Goal: Task Accomplishment & Management: Manage account settings

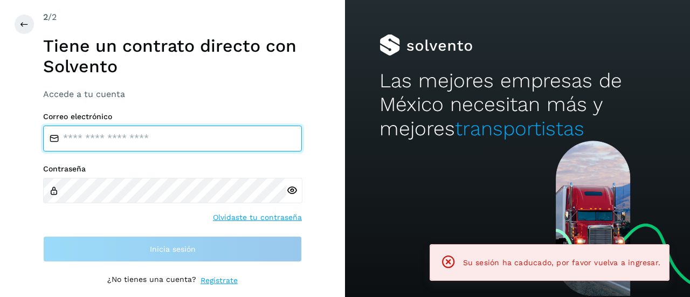
click at [201, 146] on input "email" at bounding box center [172, 139] width 259 height 26
type input "**********"
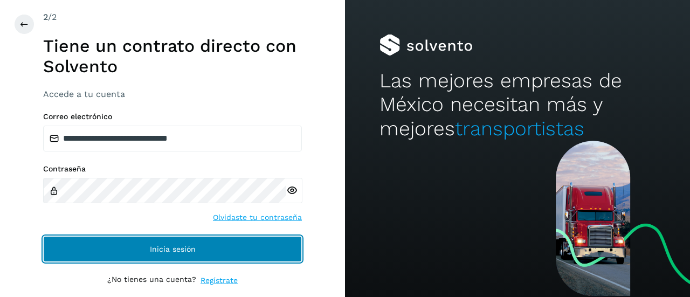
click at [154, 249] on span "Inicia sesión" at bounding box center [173, 249] width 46 height 8
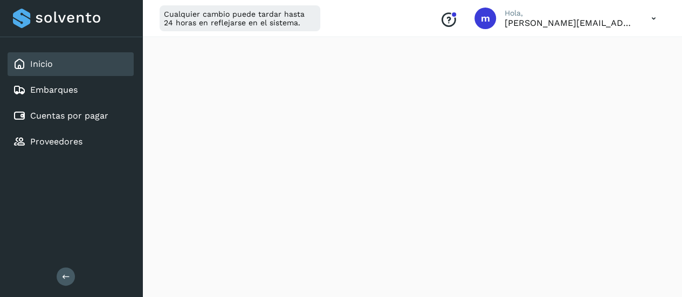
scroll to position [197, 0]
